Goal: Task Accomplishment & Management: Complete application form

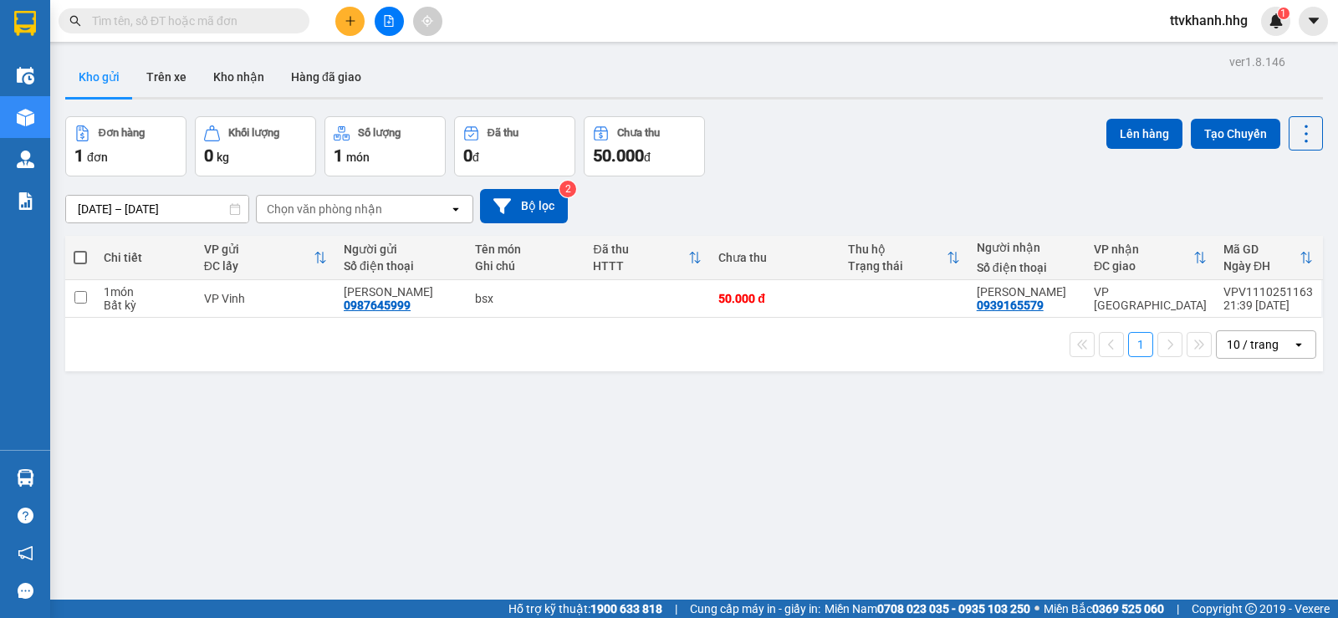
click at [342, 27] on button at bounding box center [349, 21] width 29 height 29
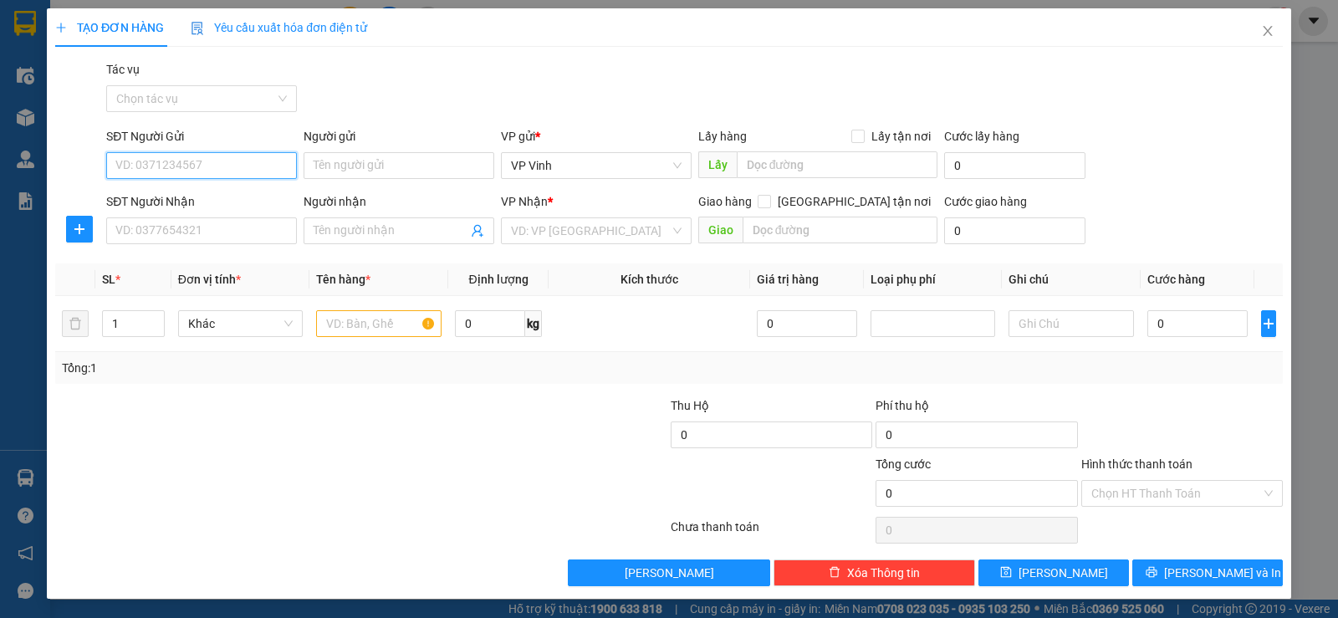
click at [188, 167] on input "SĐT Người Gửi" at bounding box center [201, 165] width 191 height 27
type input "0913524787"
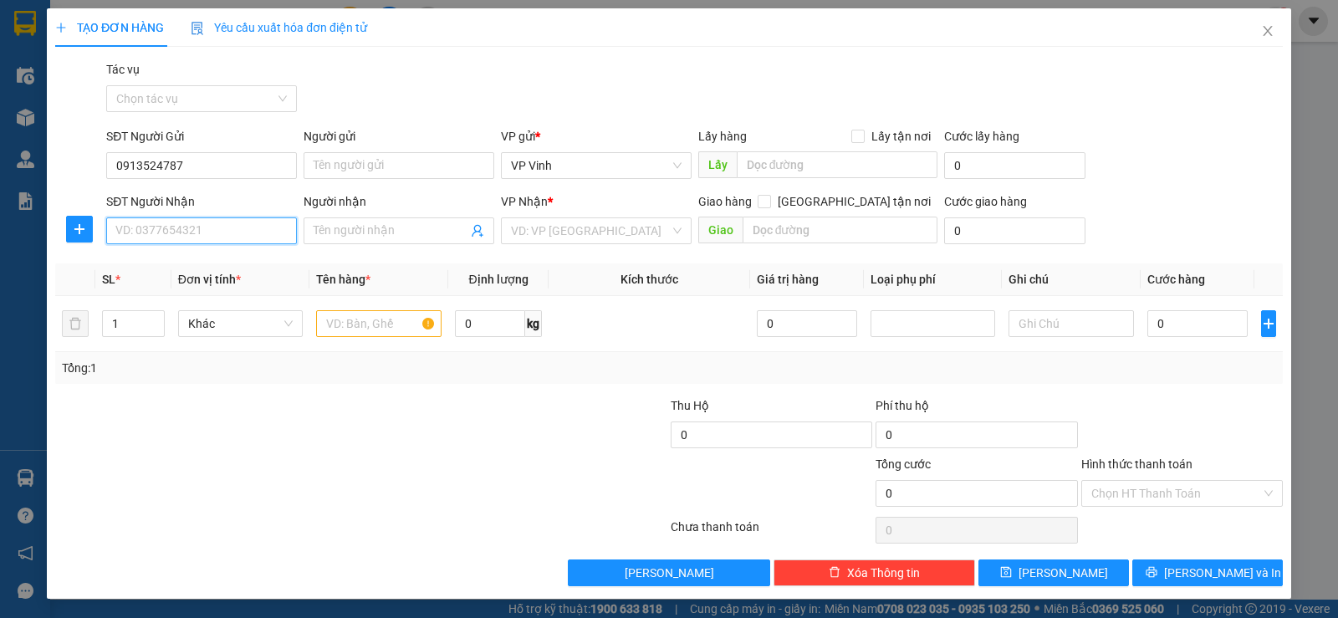
click at [178, 229] on input "SĐT Người Nhận" at bounding box center [201, 230] width 191 height 27
click at [342, 319] on input "text" at bounding box center [378, 323] width 125 height 27
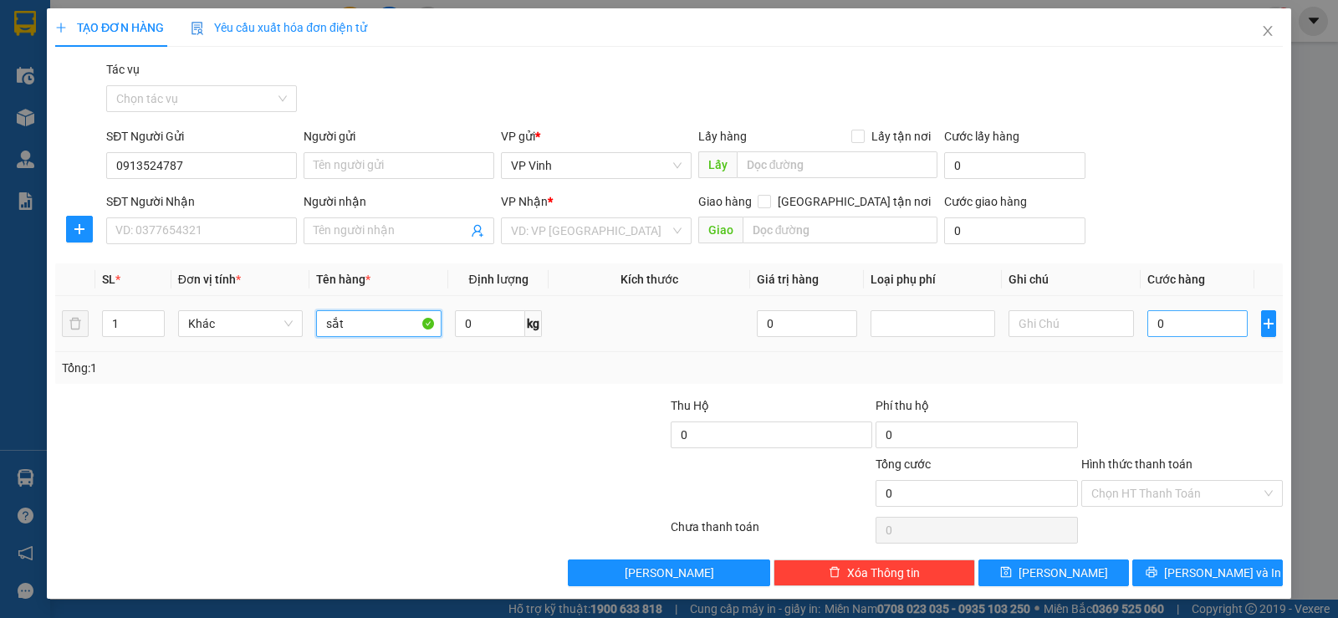
type input "sắt"
click at [1179, 331] on input "0" at bounding box center [1197, 323] width 100 height 27
type input "7"
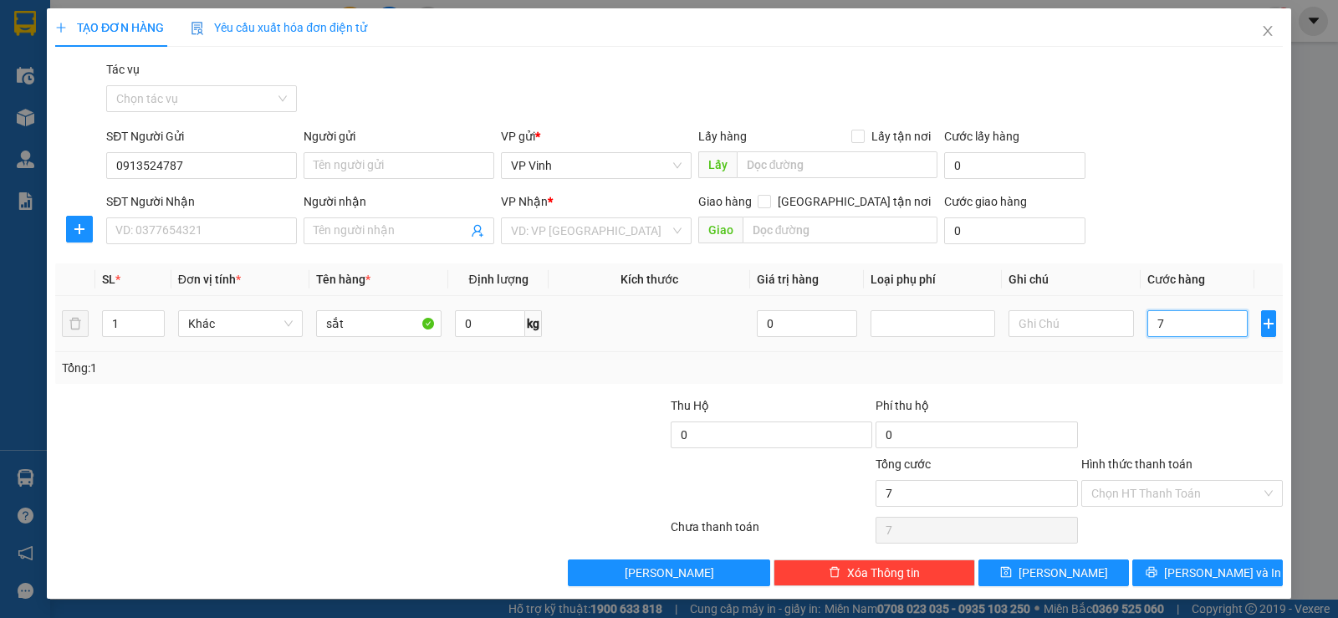
type input "70"
type input "700"
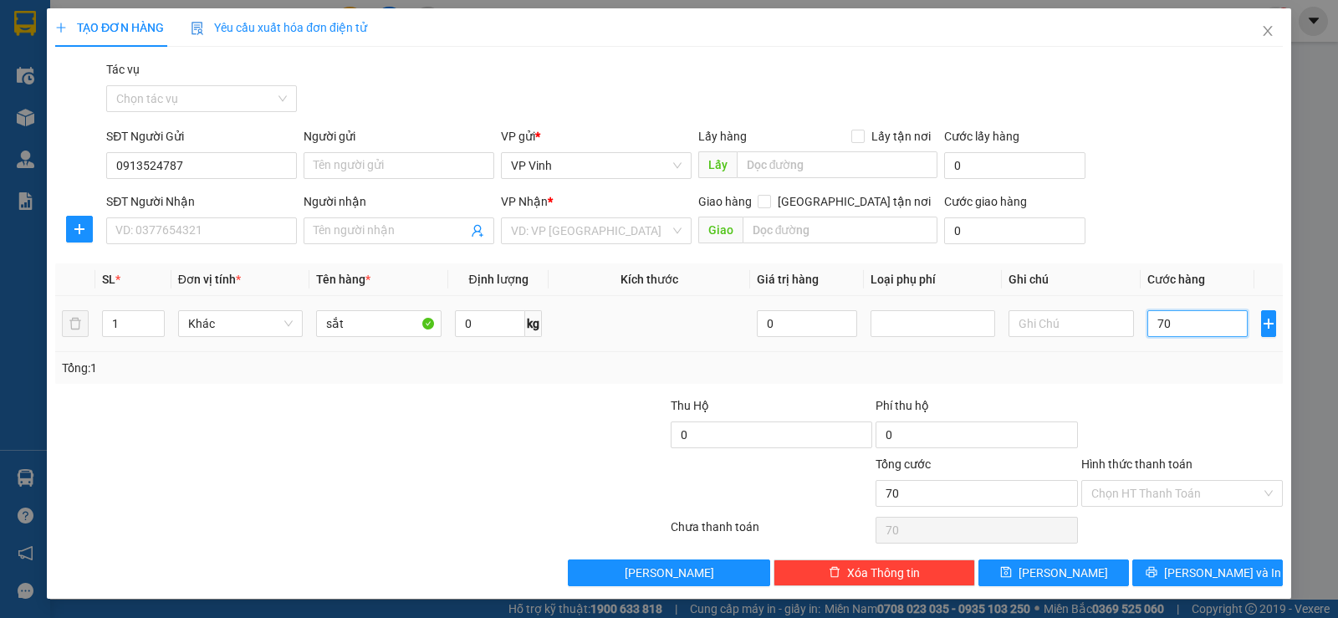
type input "700"
type input "7.000"
type input "70.000"
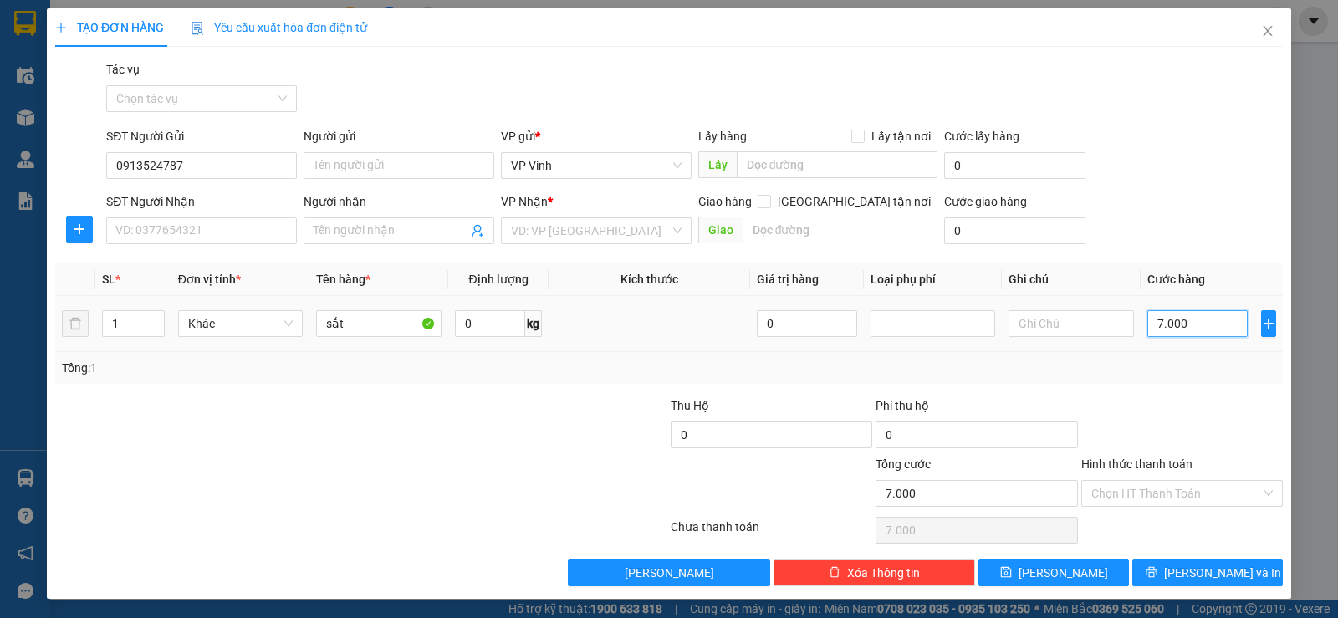
type input "70.000"
click at [166, 231] on input "SĐT Người Nhận" at bounding box center [201, 230] width 191 height 27
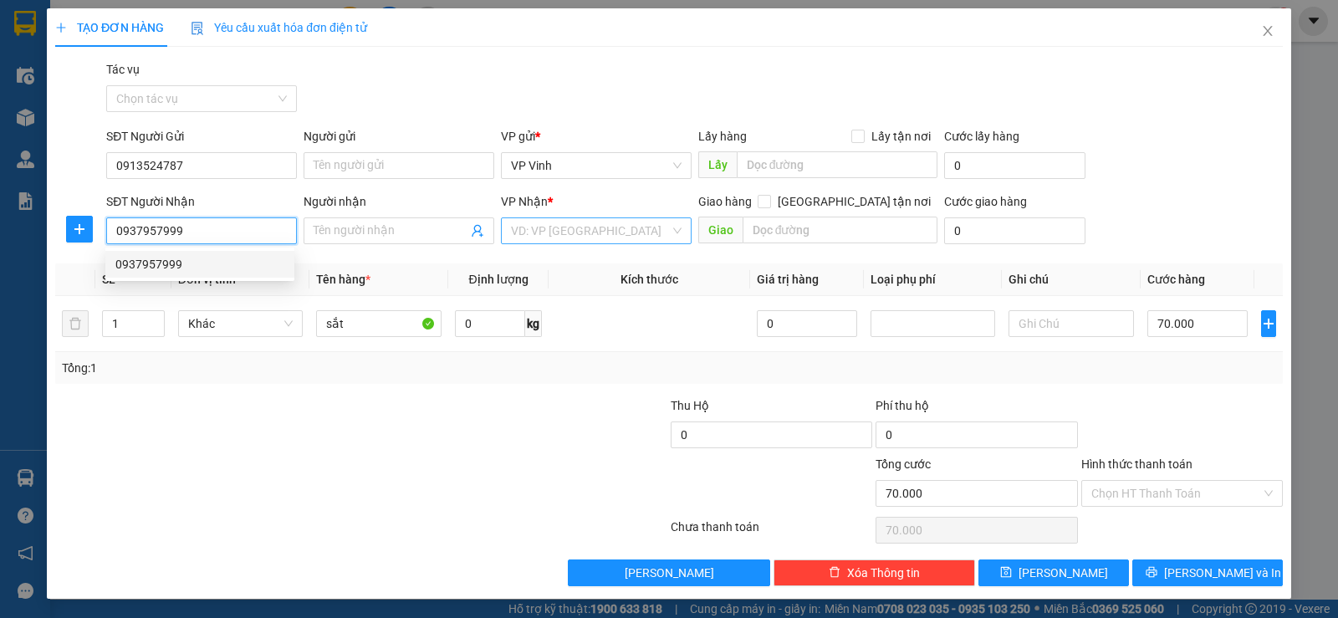
type input "0937957999"
click at [567, 233] on input "search" at bounding box center [590, 230] width 159 height 25
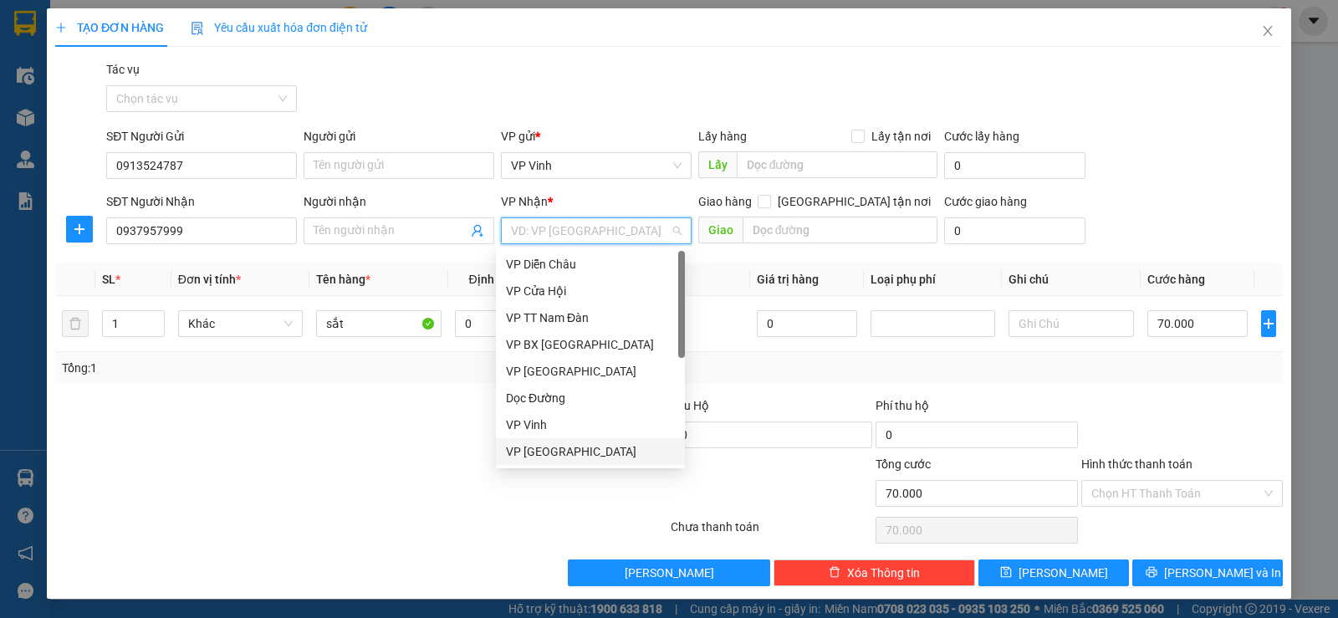
click at [557, 451] on div "VP [GEOGRAPHIC_DATA]" at bounding box center [590, 451] width 169 height 18
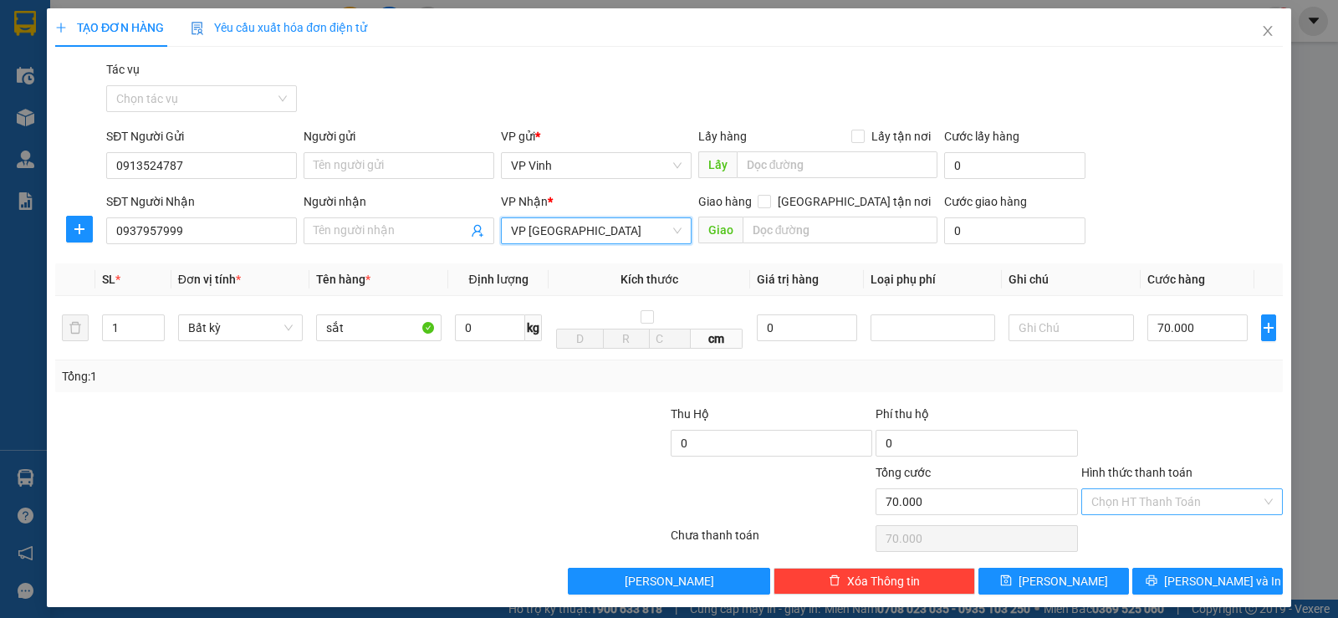
click at [1135, 506] on input "Hình thức thanh toán" at bounding box center [1176, 501] width 170 height 25
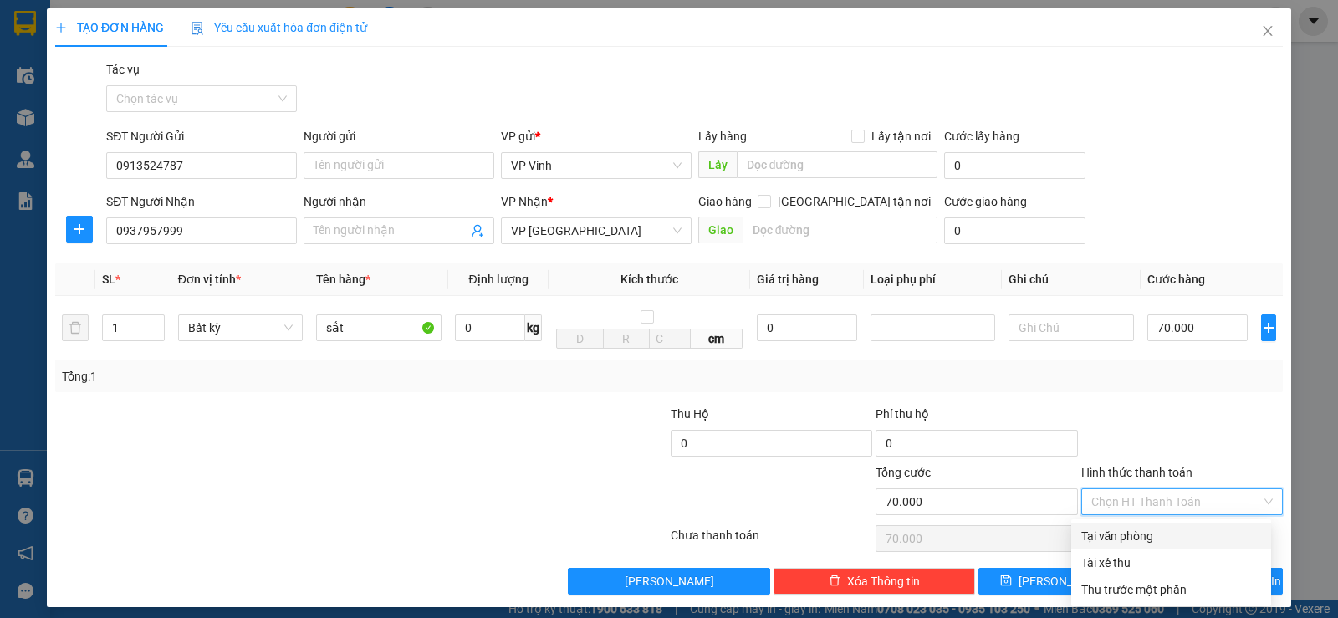
click at [1132, 534] on div "Tại văn phòng" at bounding box center [1171, 536] width 180 height 18
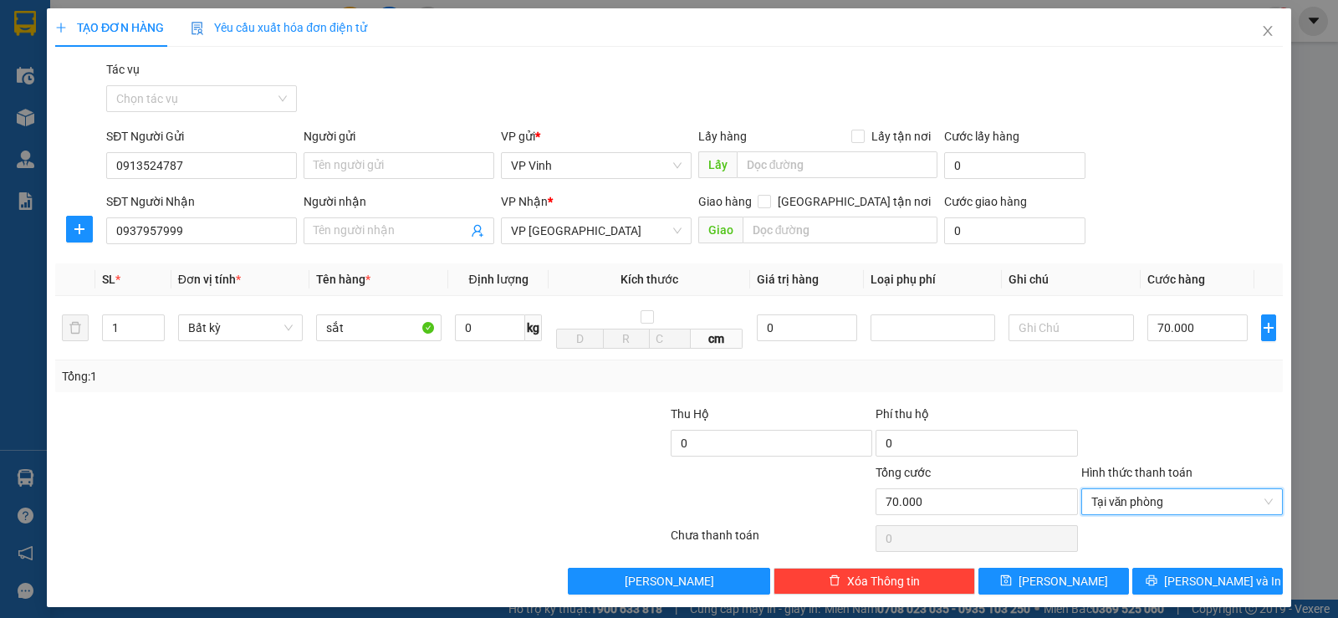
click at [1140, 431] on div at bounding box center [1181, 434] width 205 height 59
click at [1122, 505] on span "Tại văn phòng" at bounding box center [1181, 501] width 181 height 25
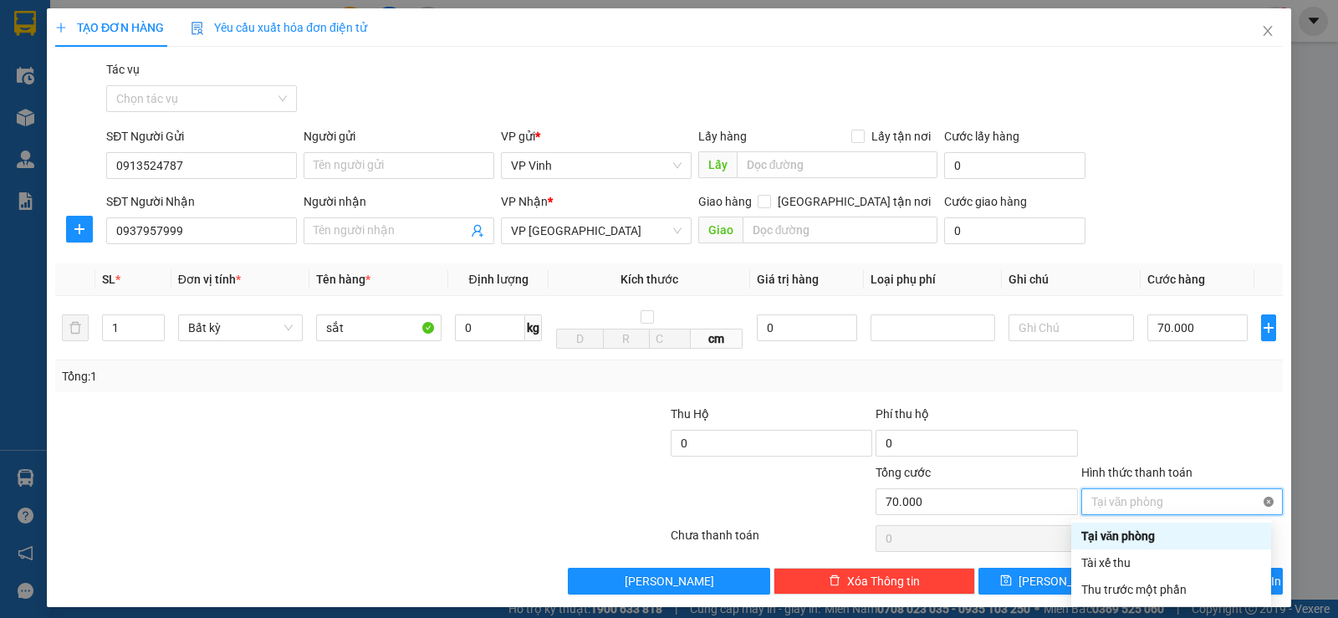
type input "70.000"
click at [1119, 387] on div "Tổng: 1" at bounding box center [668, 376] width 1227 height 32
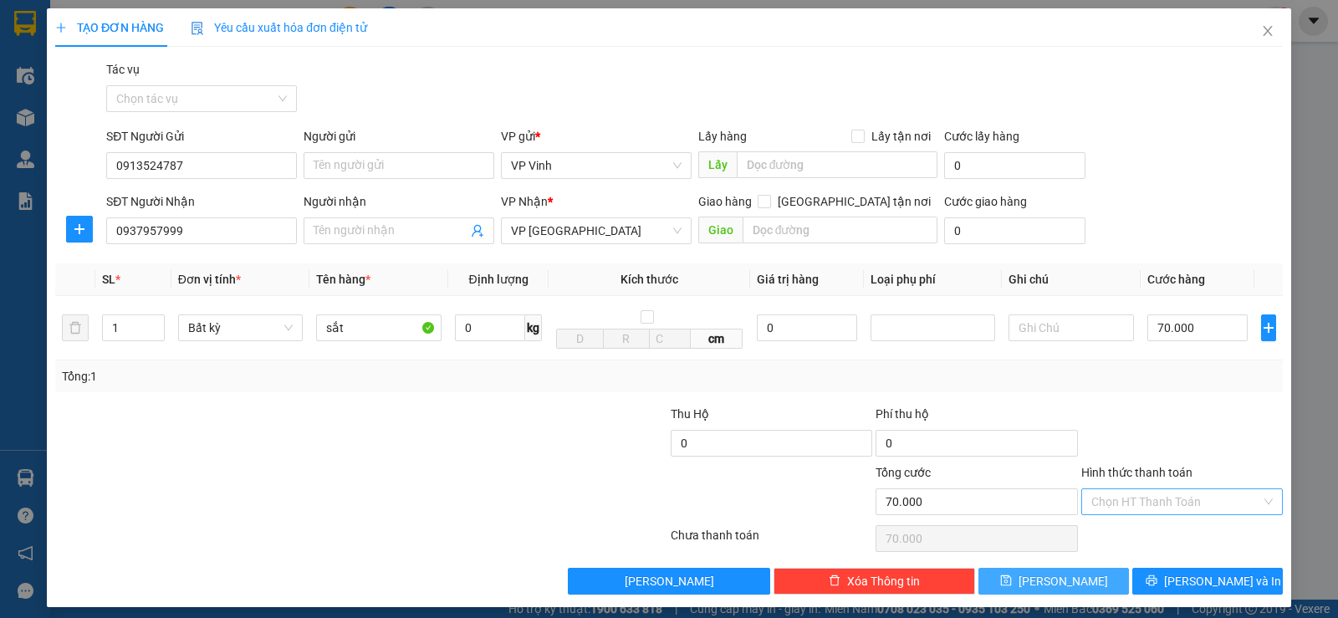
click at [1067, 579] on button "[PERSON_NAME]" at bounding box center [1053, 581] width 150 height 27
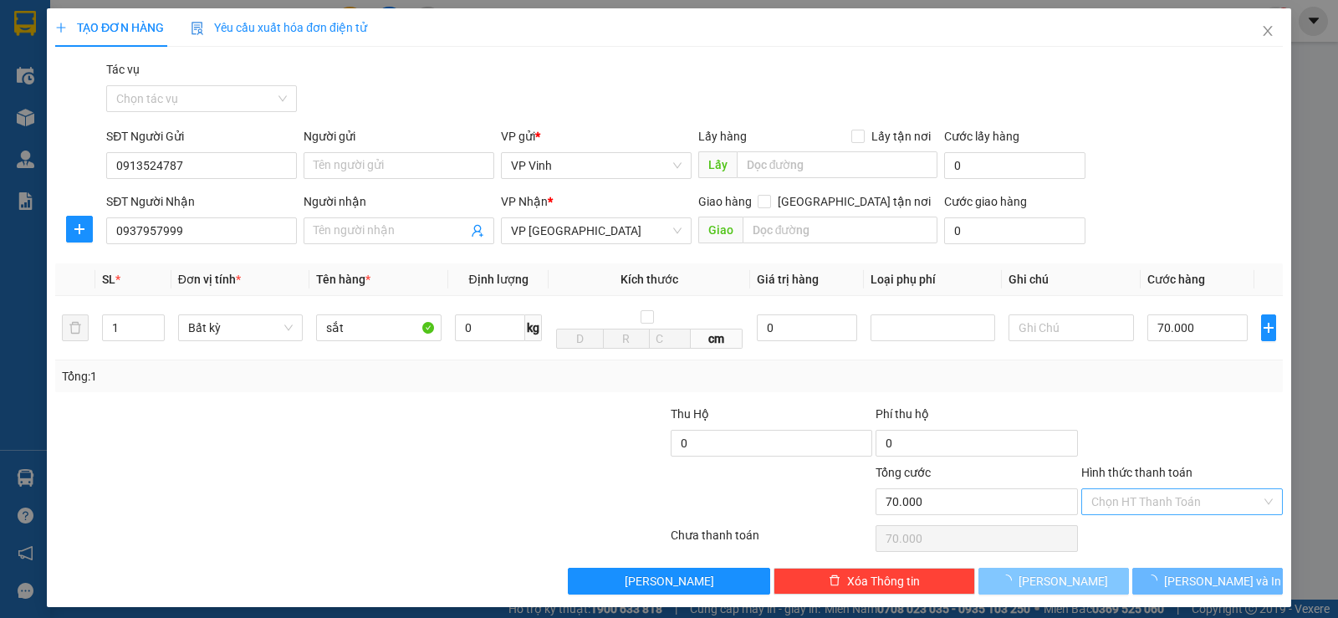
type input "0"
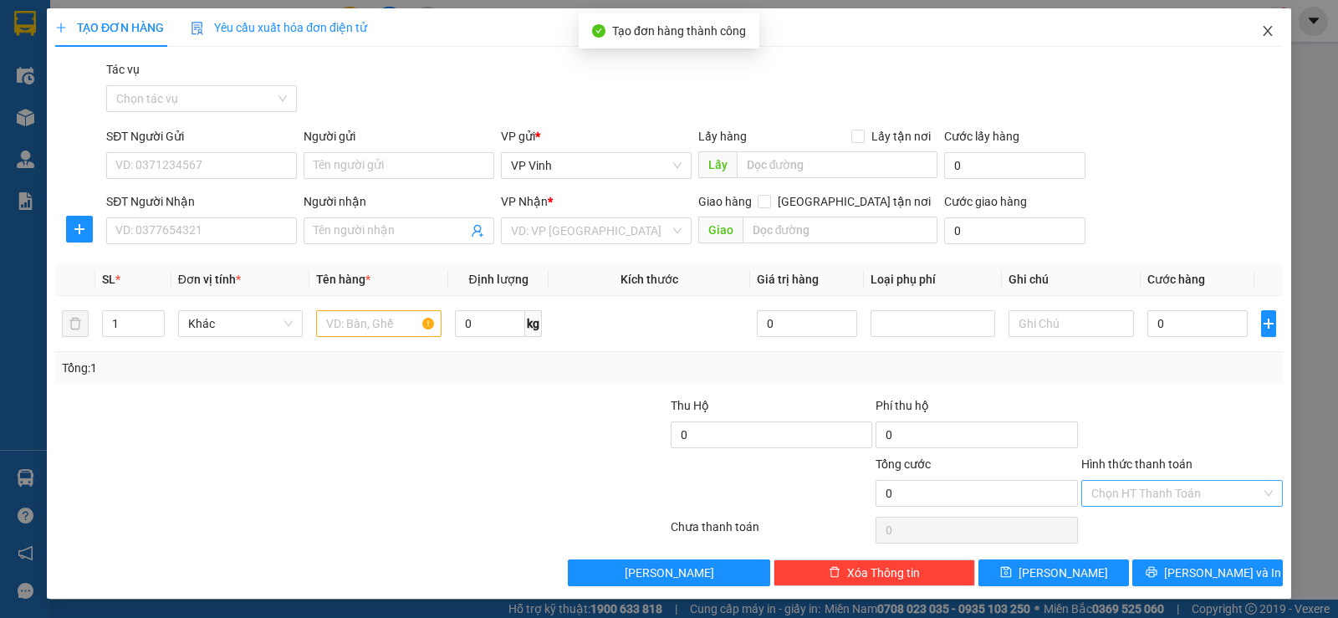
click at [1244, 43] on span "Close" at bounding box center [1267, 31] width 47 height 47
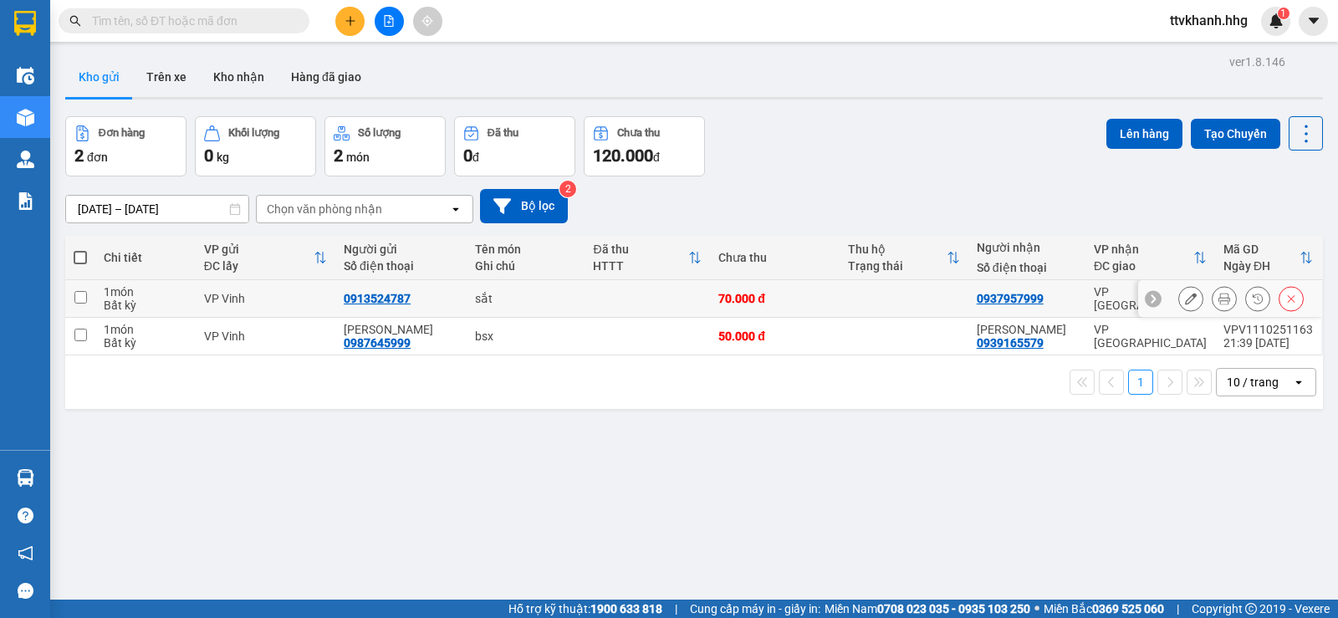
click at [823, 306] on td "70.000 đ" at bounding box center [774, 299] width 129 height 38
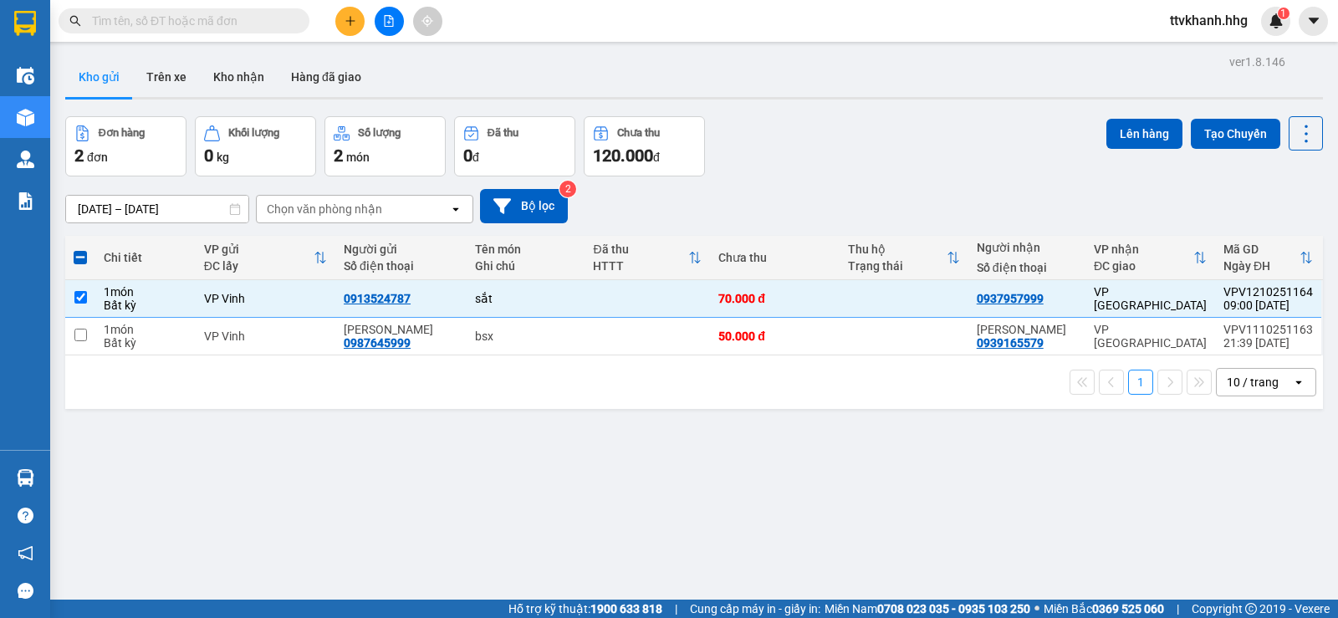
click at [727, 162] on div "Đơn hàng 2 đơn Khối lượng 0 kg Số lượng 2 món Đã thu 0 đ Chưa thu 120.000 đ Lên…" at bounding box center [693, 146] width 1257 height 60
click at [79, 304] on td at bounding box center [80, 299] width 30 height 38
checkbox input "false"
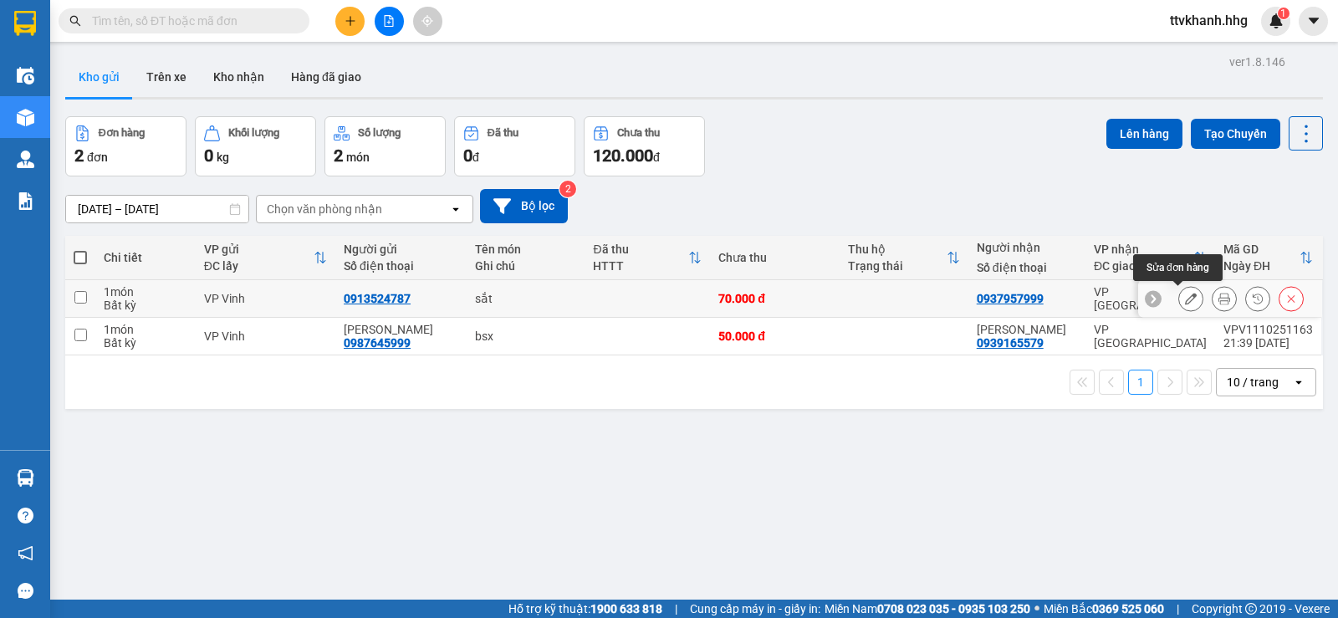
click at [1185, 304] on icon at bounding box center [1191, 299] width 12 height 12
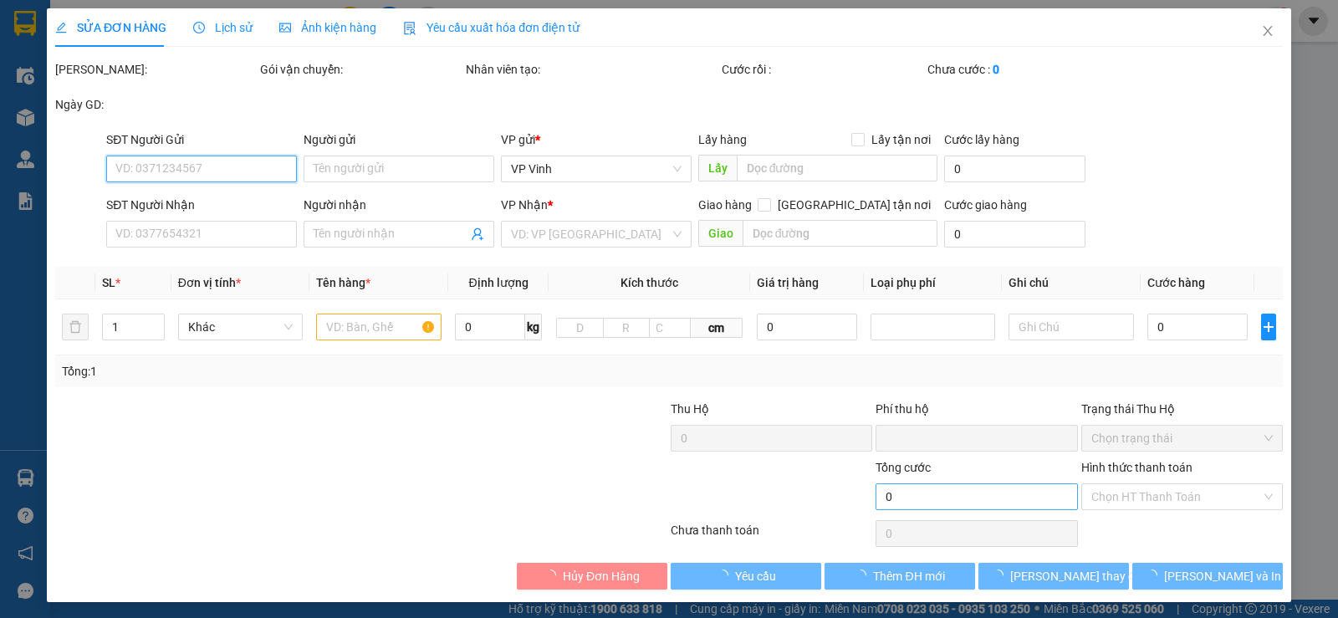
type input "0913524787"
type input "0937957999"
type input "0"
type input "70.000"
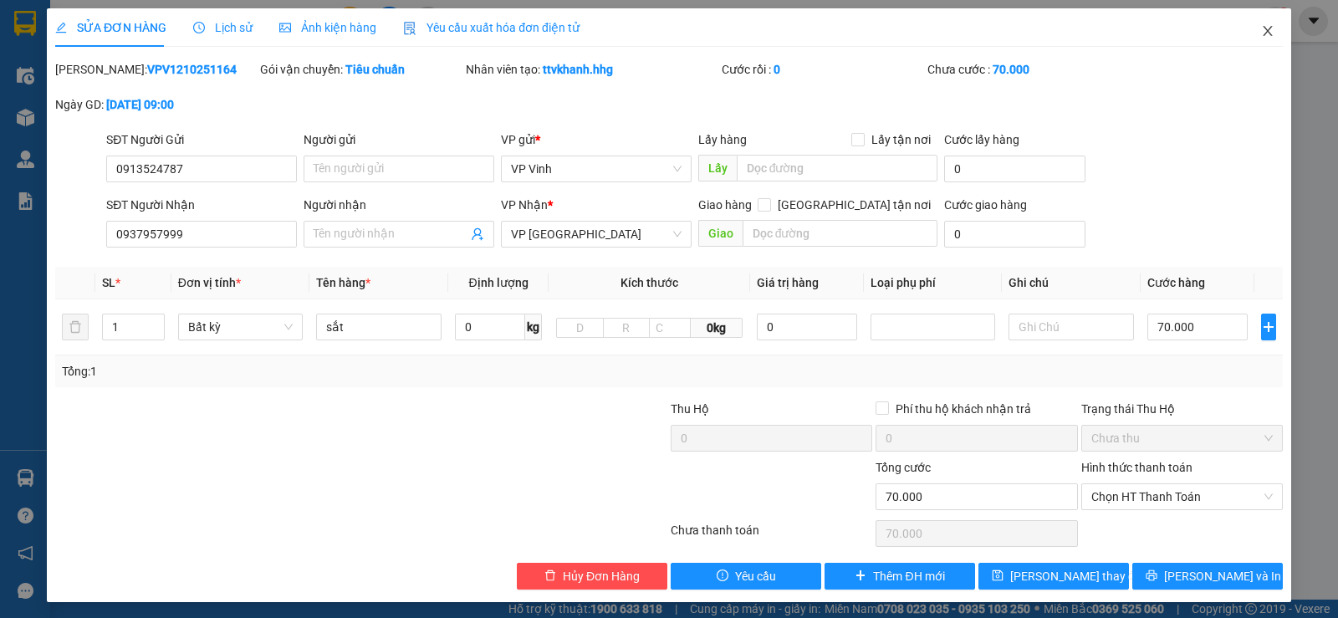
click at [1262, 35] on icon "close" at bounding box center [1266, 31] width 9 height 10
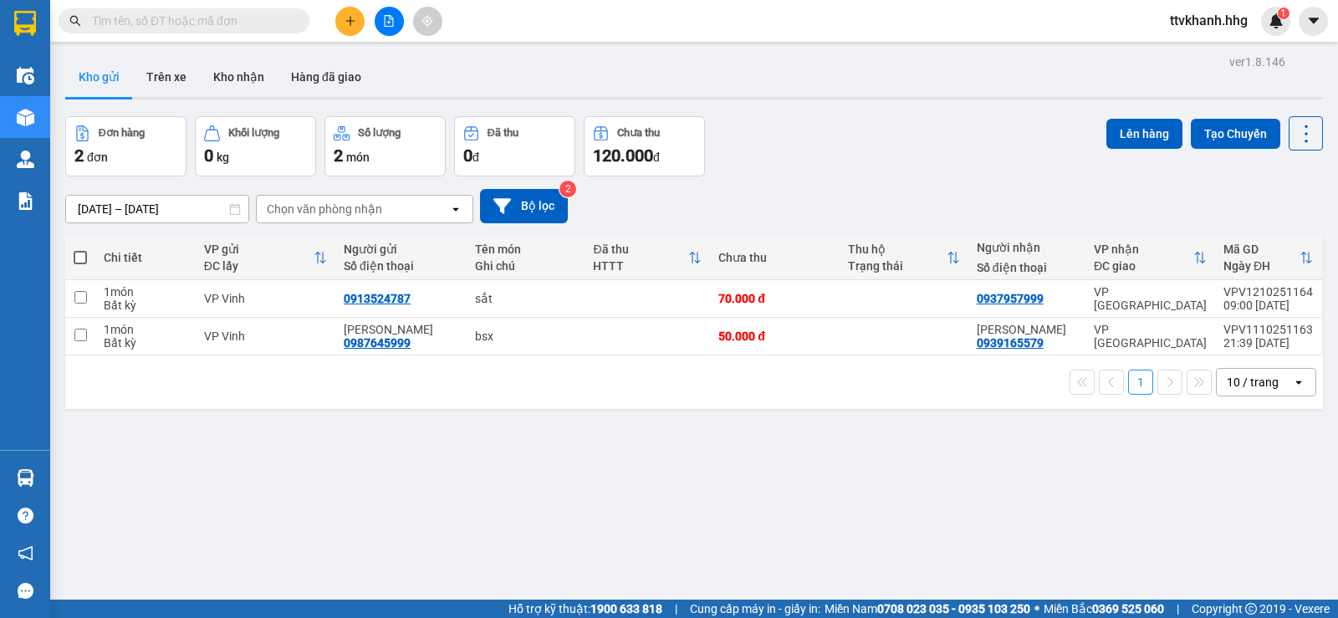
click at [763, 164] on div "Đơn hàng 2 đơn Khối lượng 0 kg Số lượng 2 món Đã thu 0 đ Chưa thu 120.000 đ Lên…" at bounding box center [693, 146] width 1257 height 60
click at [1185, 298] on icon at bounding box center [1191, 299] width 12 height 12
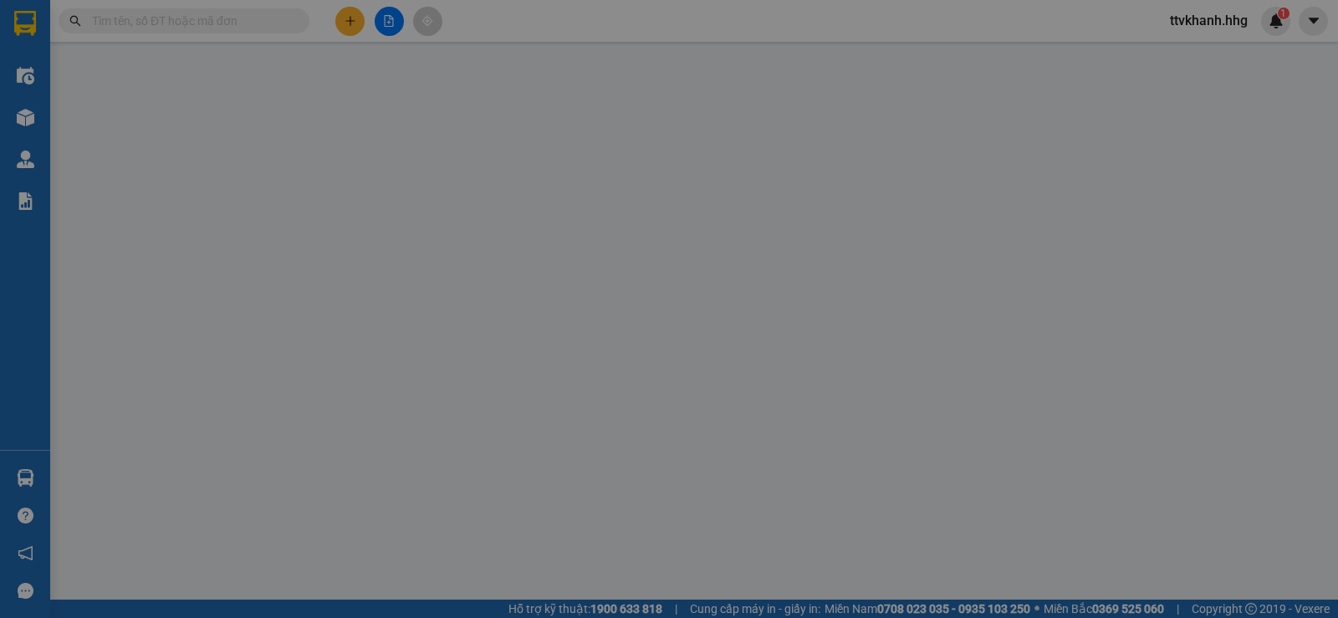
type input "0913524787"
type input "0937957999"
type input "0"
type input "70.000"
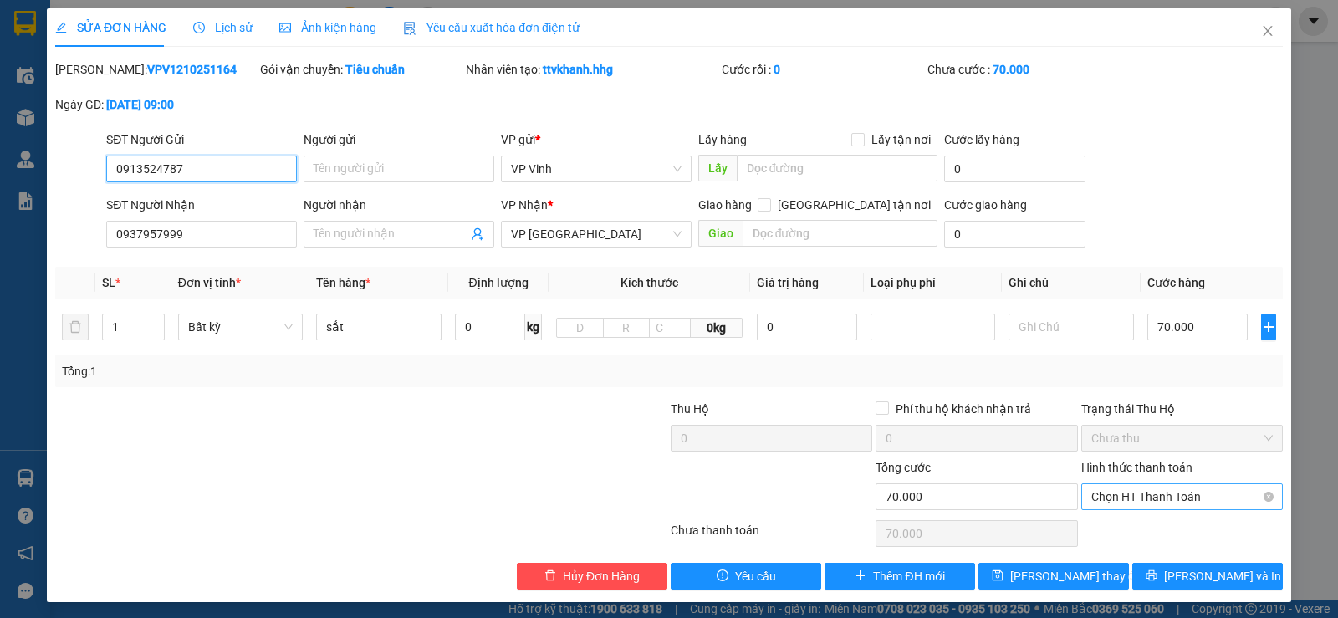
click at [1194, 498] on span "Chọn HT Thanh Toán" at bounding box center [1181, 496] width 181 height 25
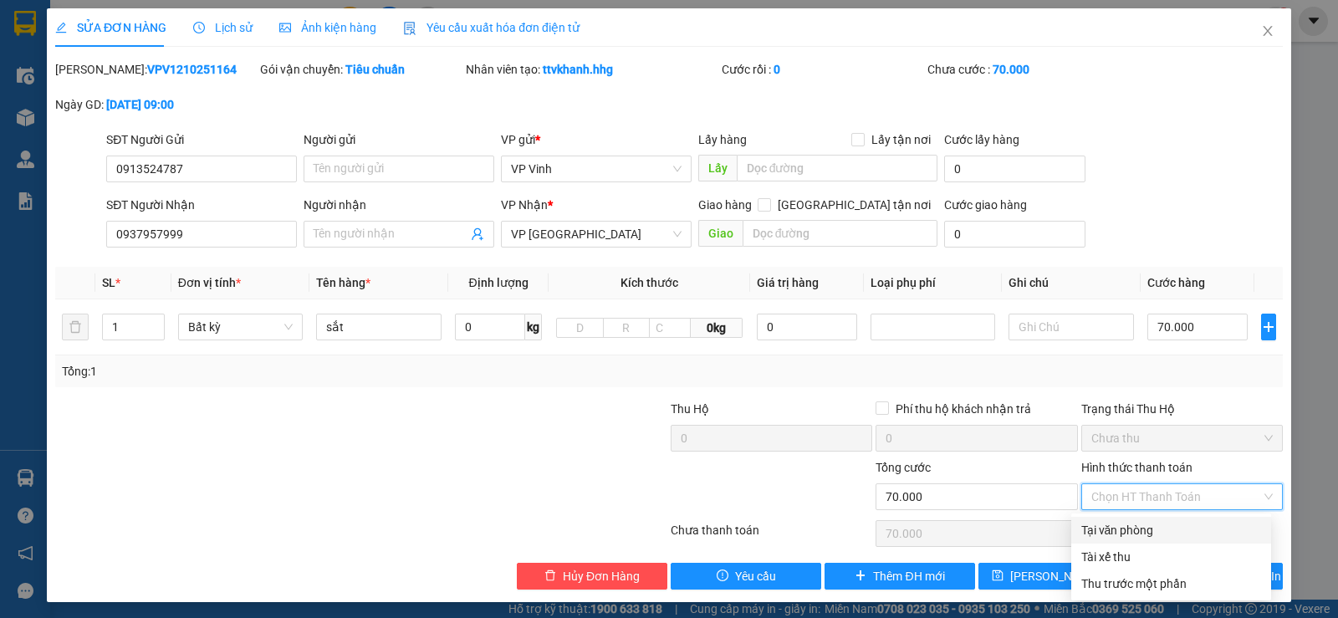
click at [1121, 530] on div "Tại văn phòng" at bounding box center [1171, 530] width 180 height 18
type input "0"
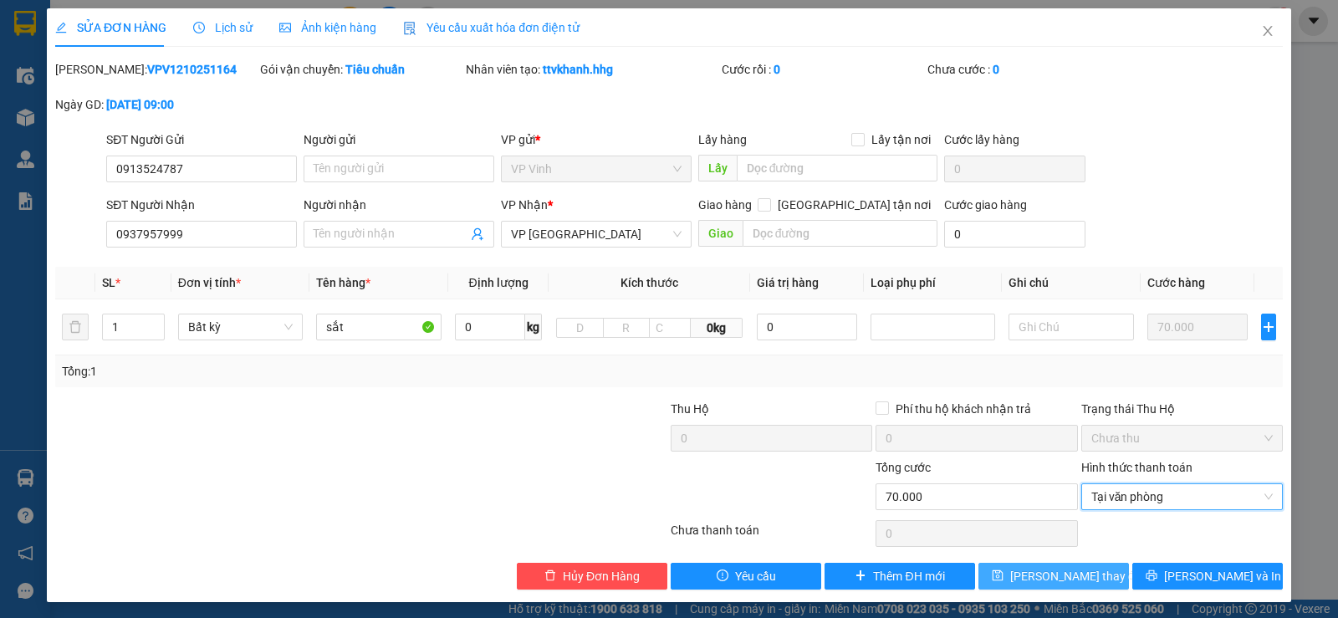
click at [1067, 573] on span "[PERSON_NAME] thay đổi" at bounding box center [1077, 576] width 134 height 18
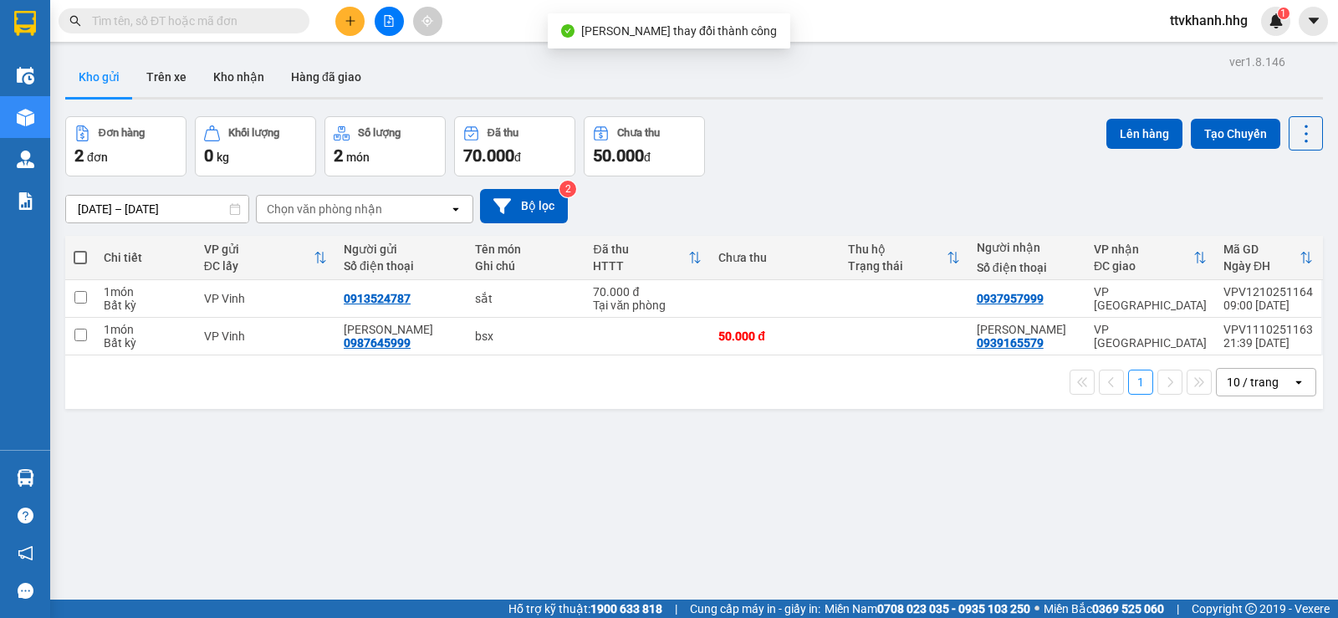
click at [865, 176] on div "[DATE] – [DATE] Press the down arrow key to interact with the calendar and sele…" at bounding box center [693, 205] width 1257 height 59
click at [215, 24] on input "text" at bounding box center [190, 21] width 197 height 18
click at [344, 24] on icon "plus" at bounding box center [350, 21] width 12 height 12
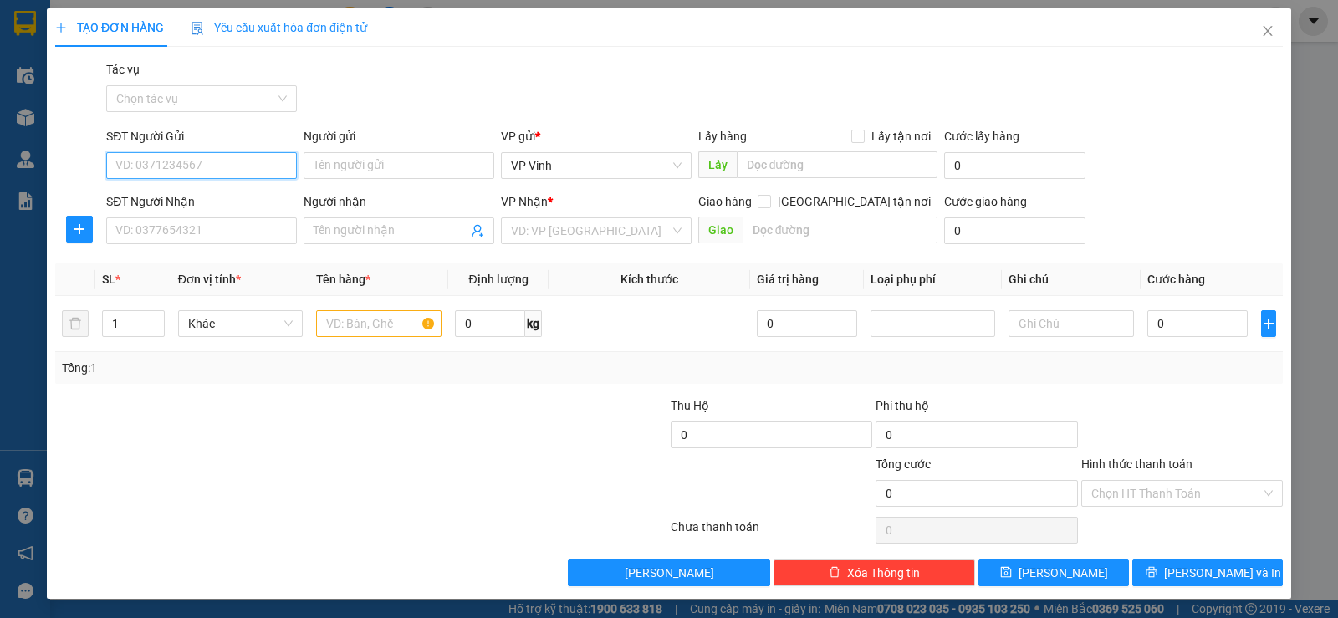
click at [230, 163] on input "SĐT Người Gửi" at bounding box center [201, 165] width 191 height 27
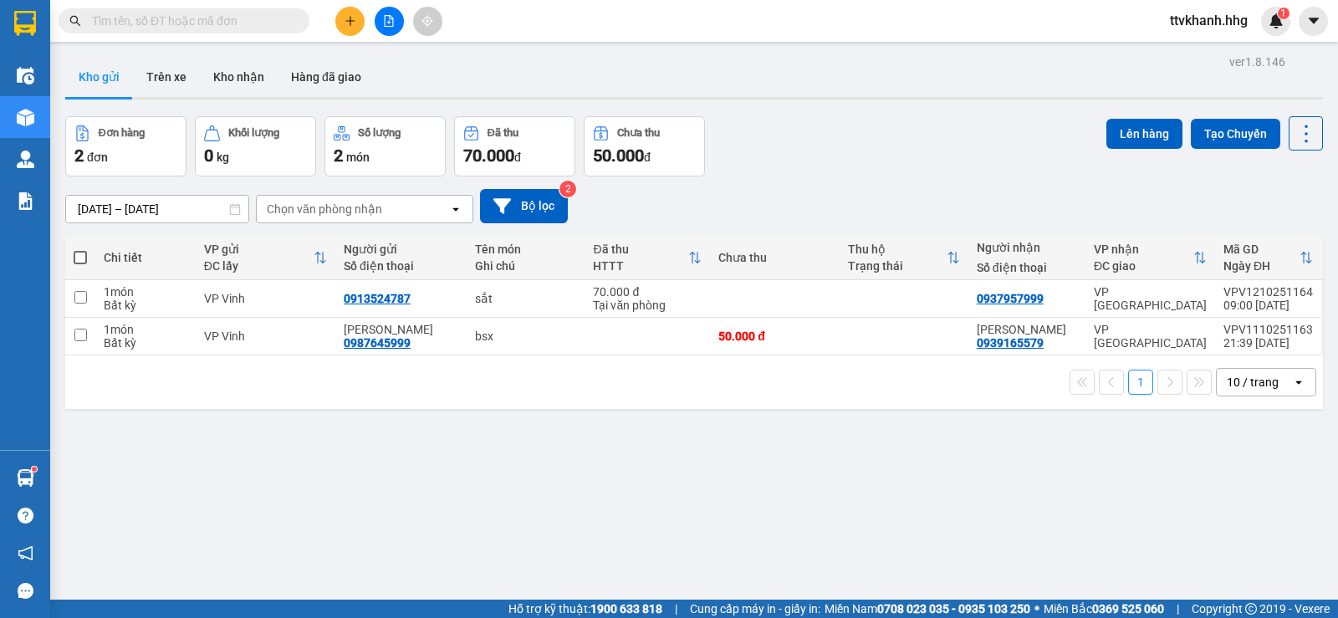
click at [676, 491] on div "ver 1.8.146 Kho gửi Trên xe Kho nhận Hàng đã giao Đơn hàng 2 đơn Khối lượng 0 k…" at bounding box center [694, 359] width 1271 height 618
click at [151, 22] on input "text" at bounding box center [190, 21] width 197 height 18
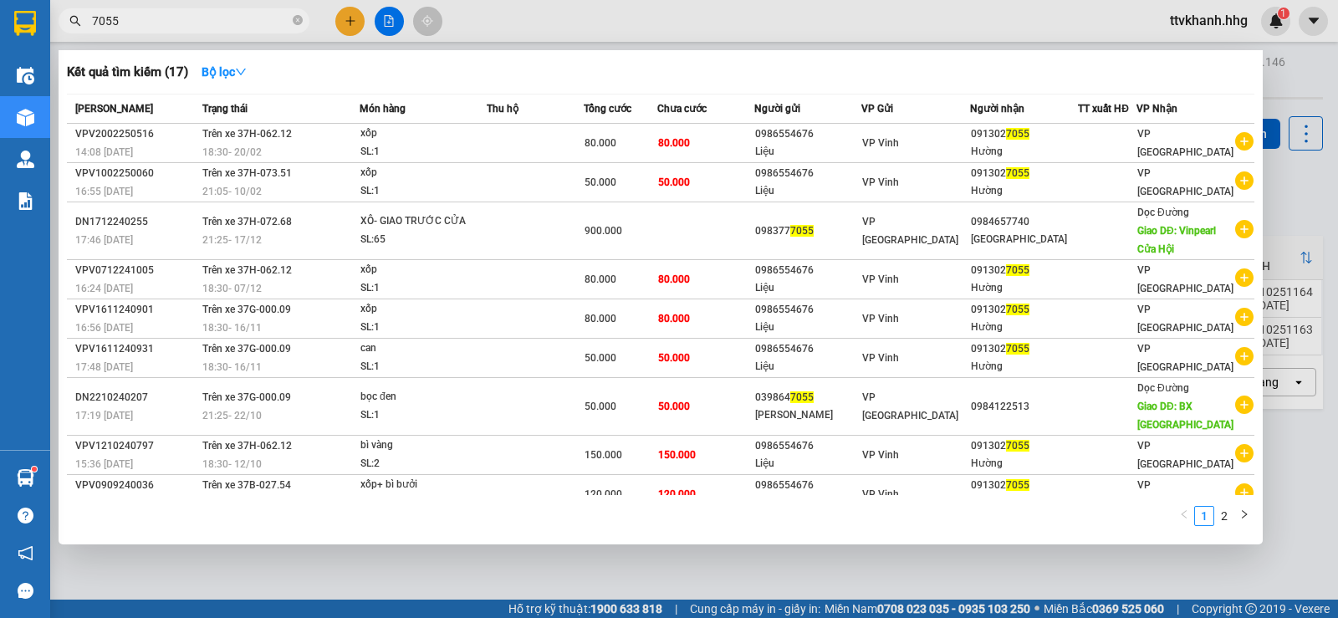
type input "7055"
